Goal: Task Accomplishment & Management: Use online tool/utility

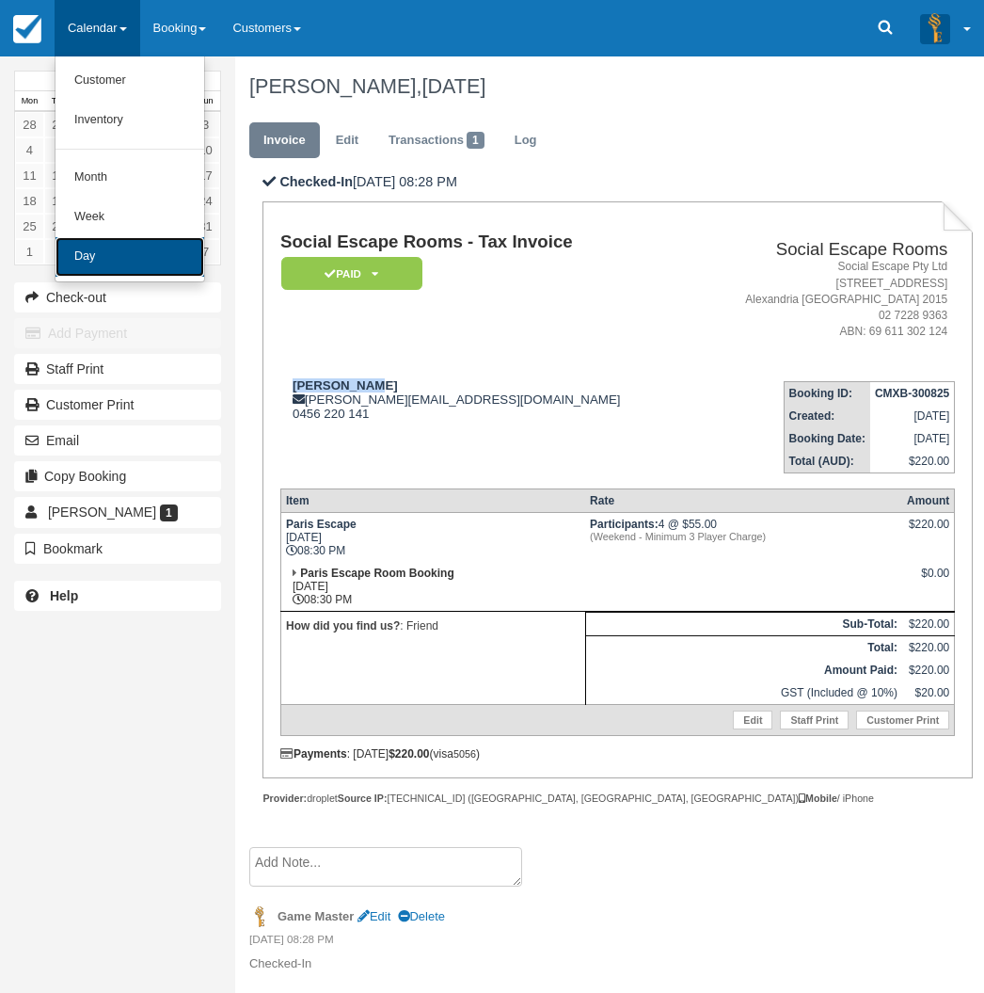
click at [157, 265] on link "Day" at bounding box center [130, 257] width 149 height 40
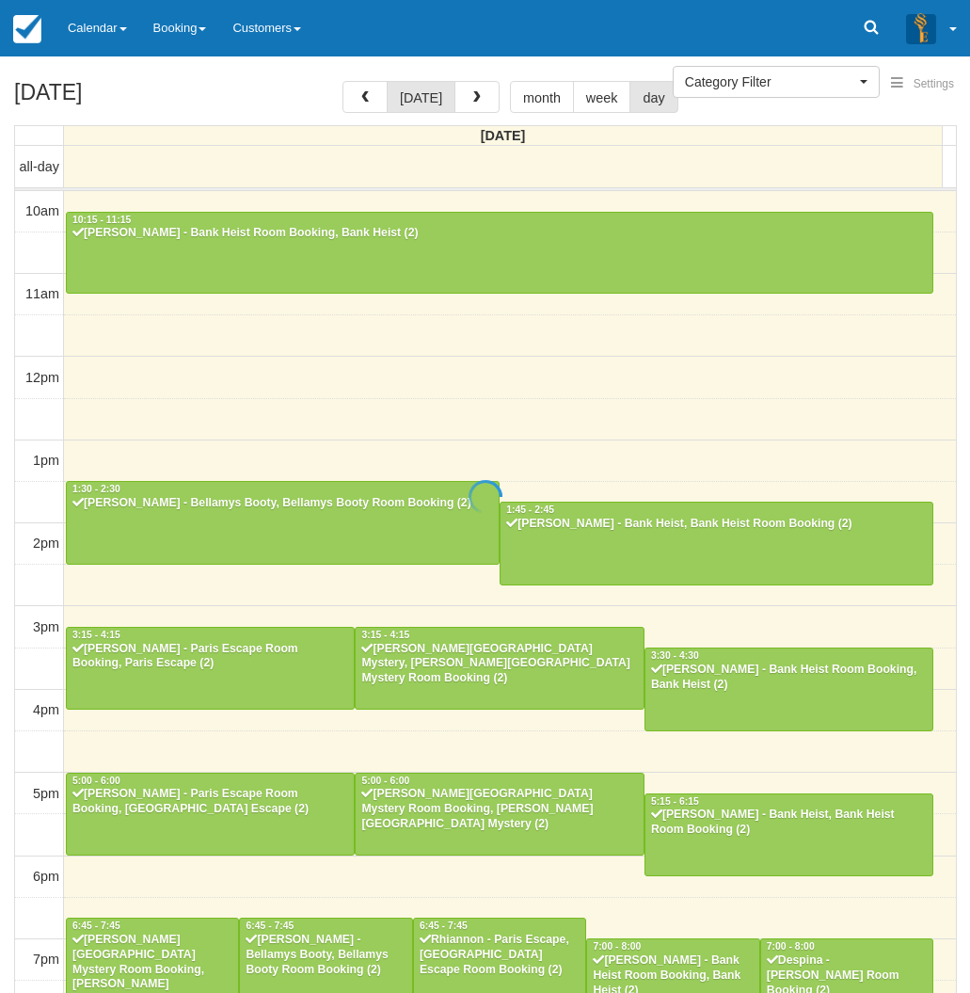
select select
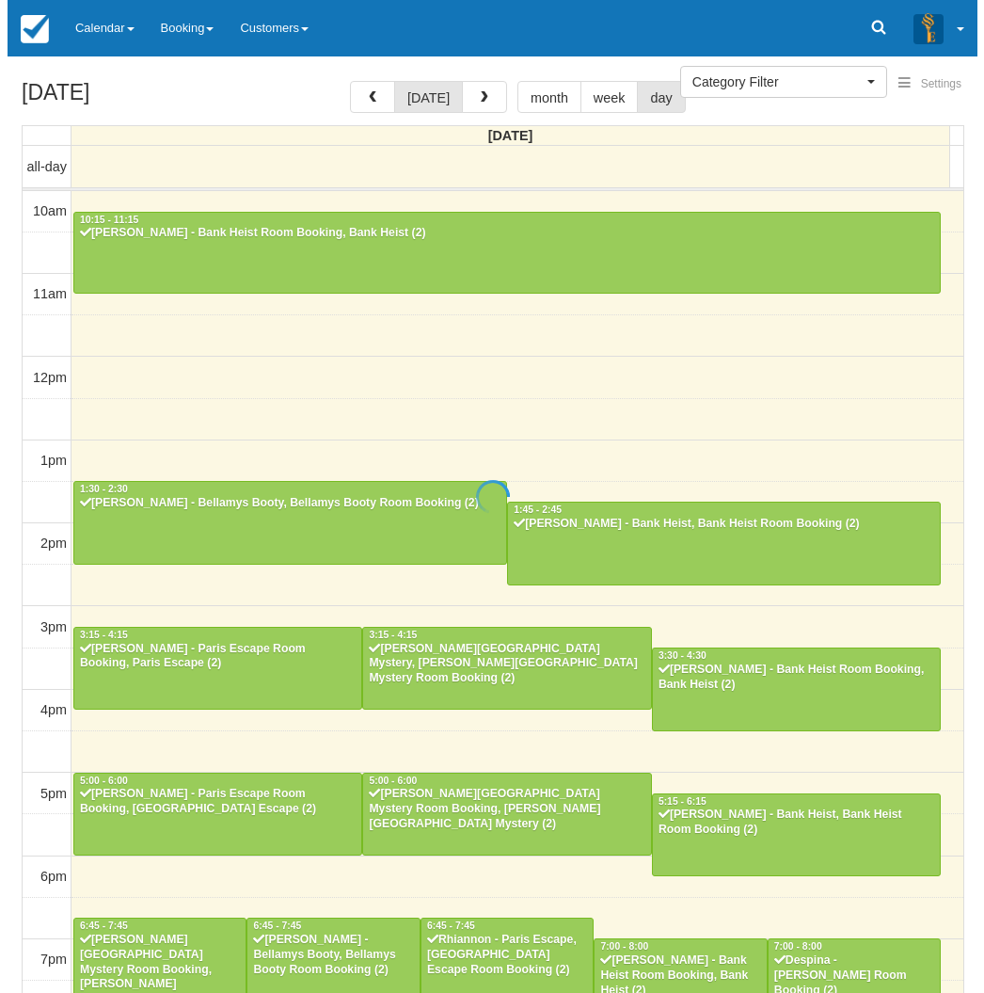
scroll to position [233, 0]
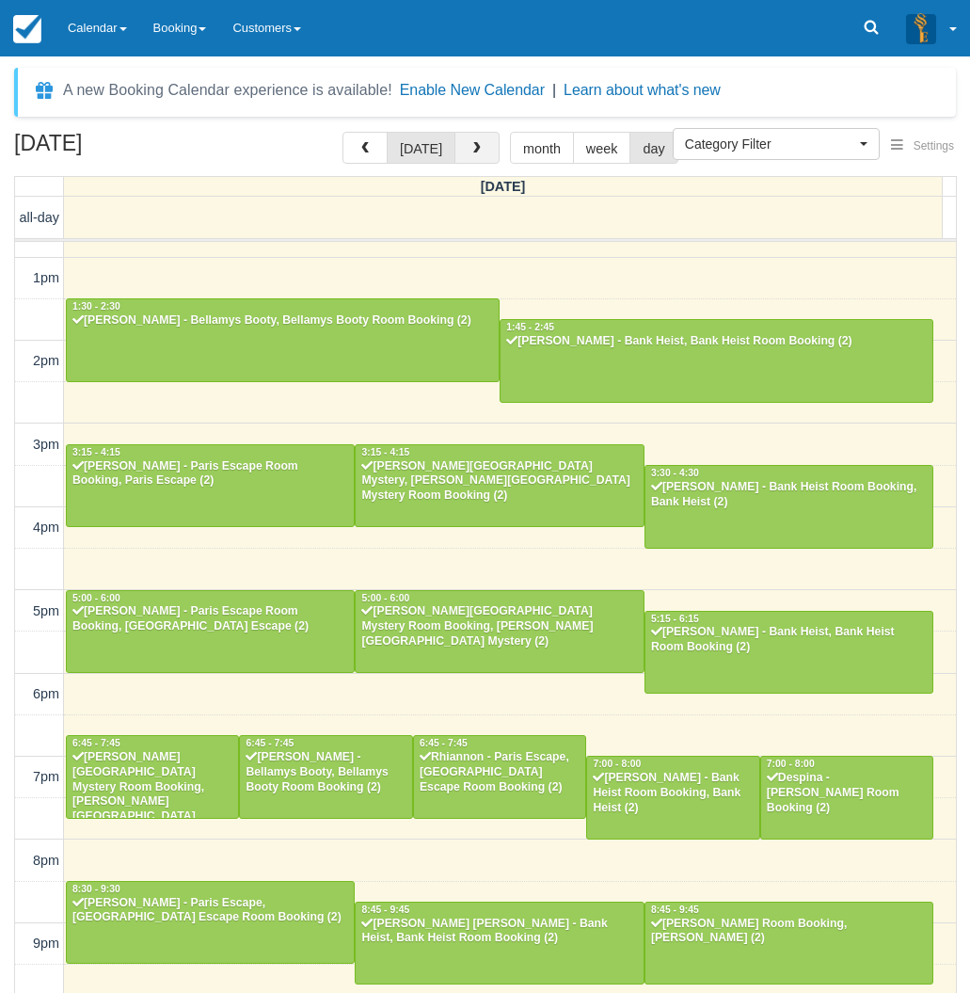
click at [475, 149] on span "button" at bounding box center [476, 148] width 13 height 13
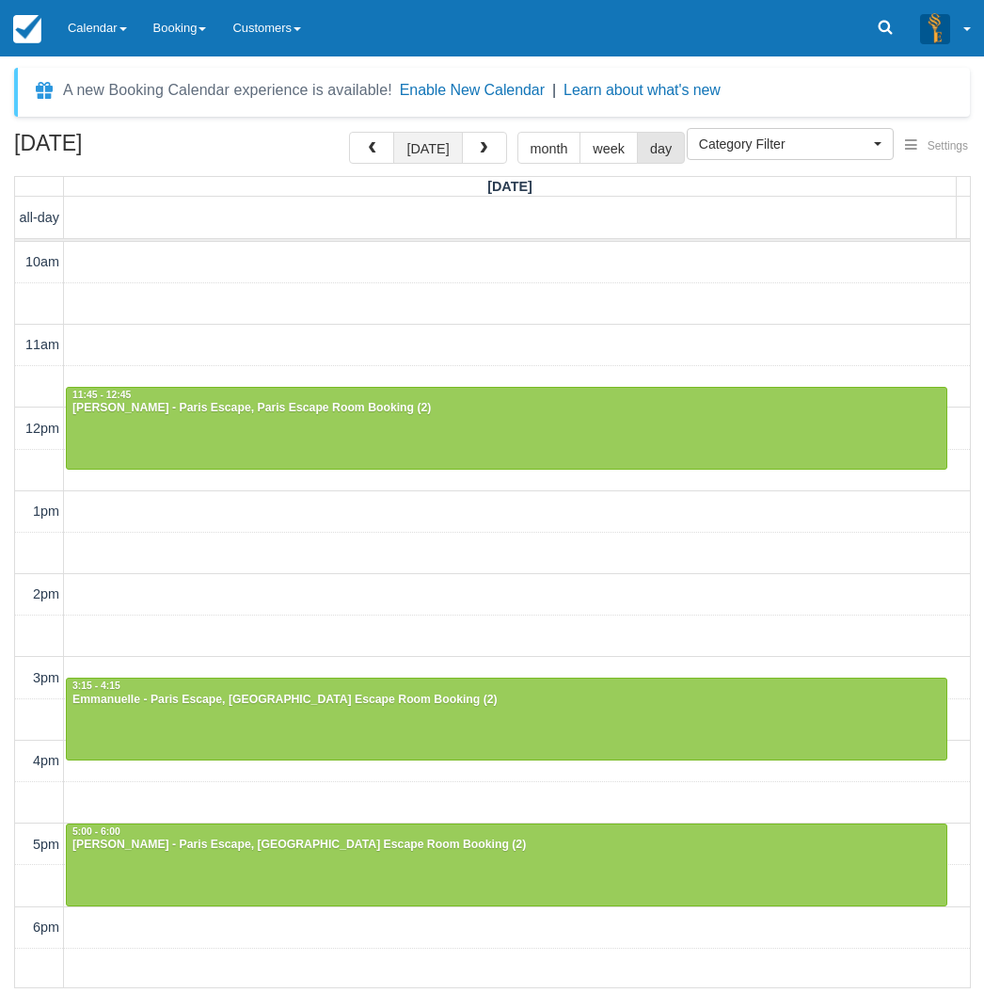
click at [417, 149] on button "today" at bounding box center [427, 148] width 69 height 32
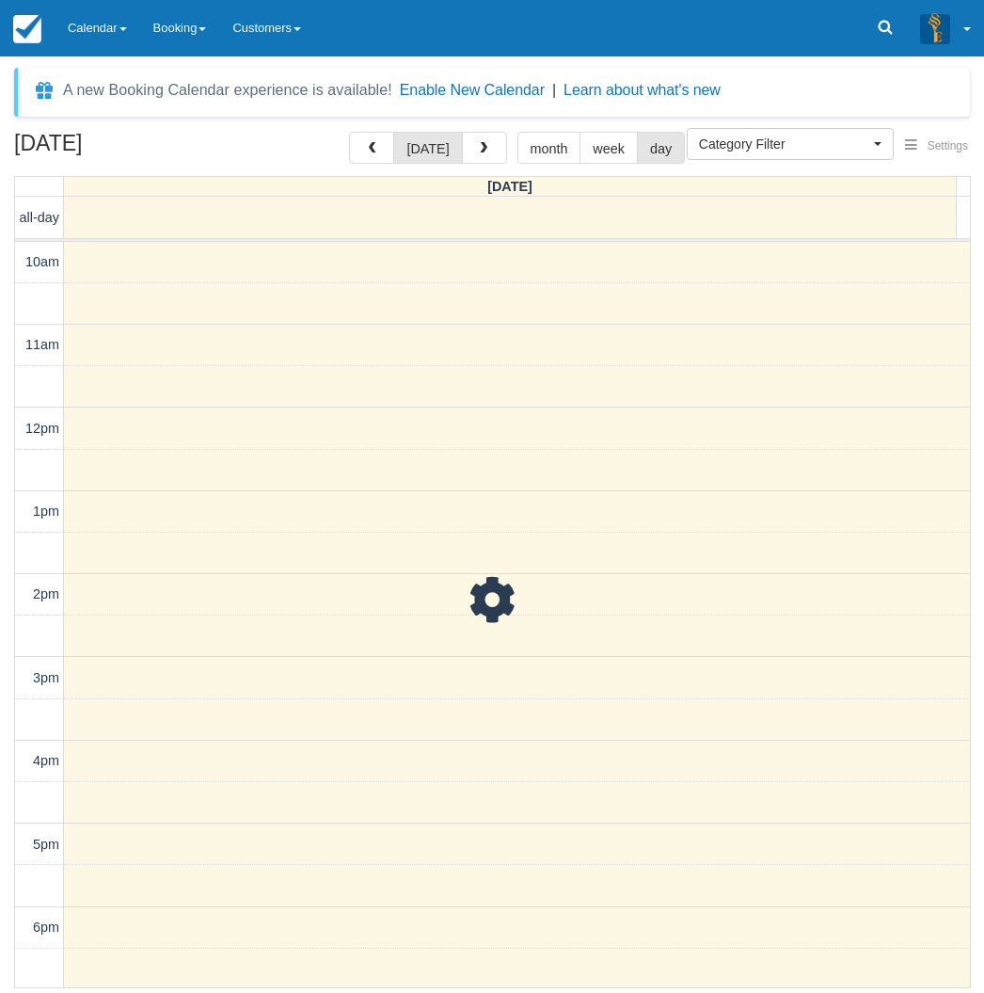
scroll to position [294, 0]
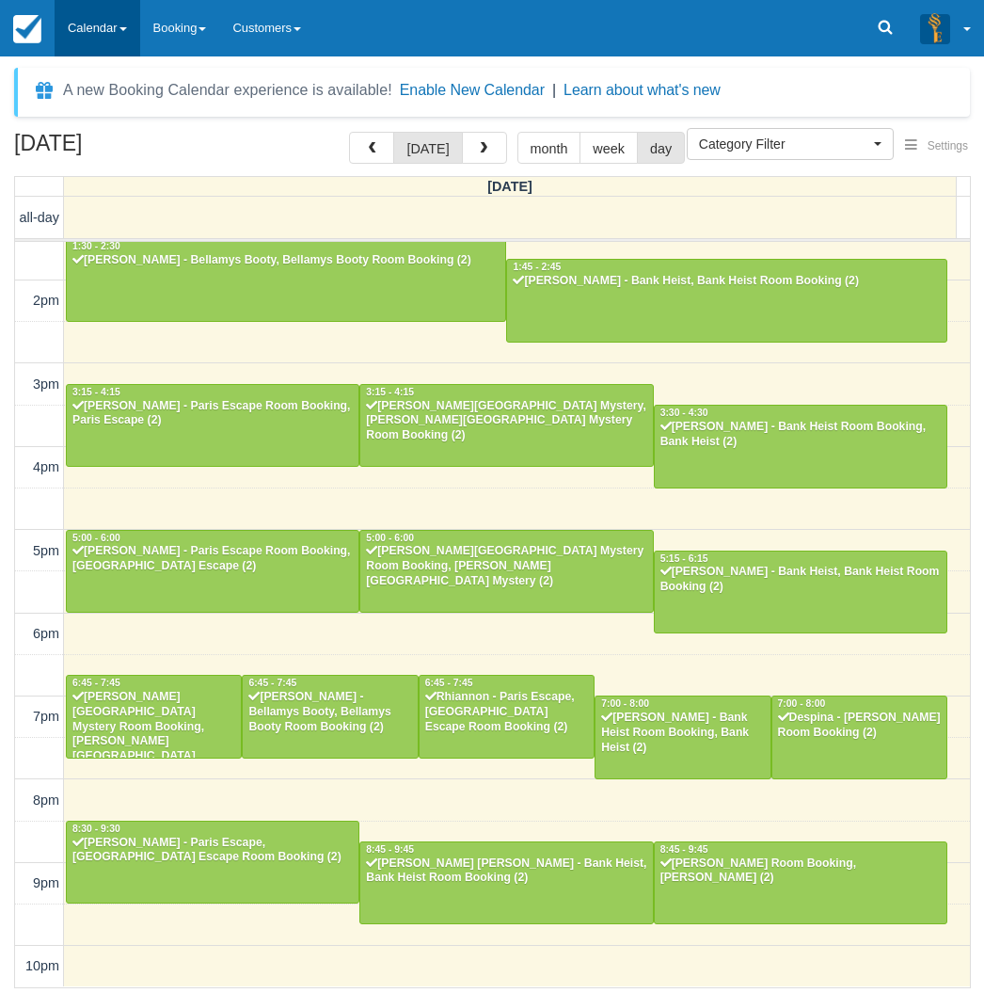
click at [136, 18] on link "Calendar" at bounding box center [98, 28] width 86 height 56
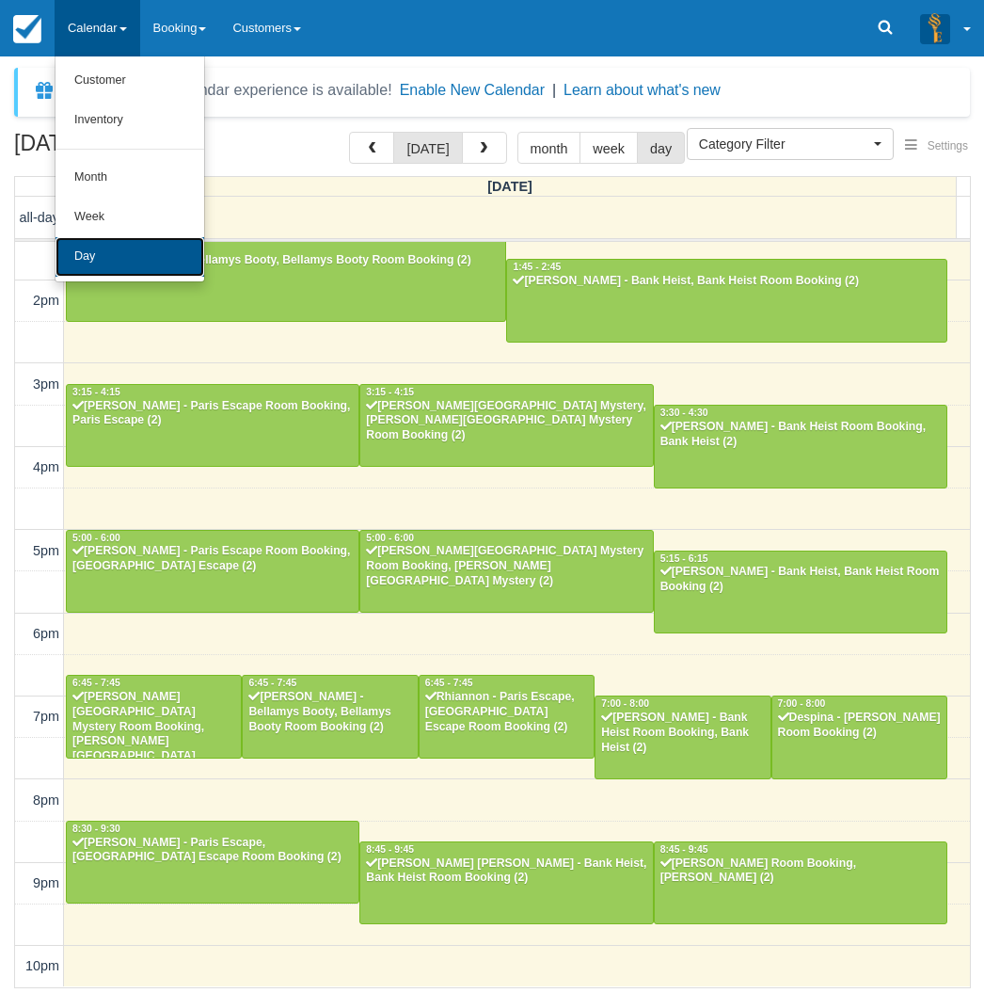
click at [111, 266] on link "Day" at bounding box center [130, 257] width 149 height 40
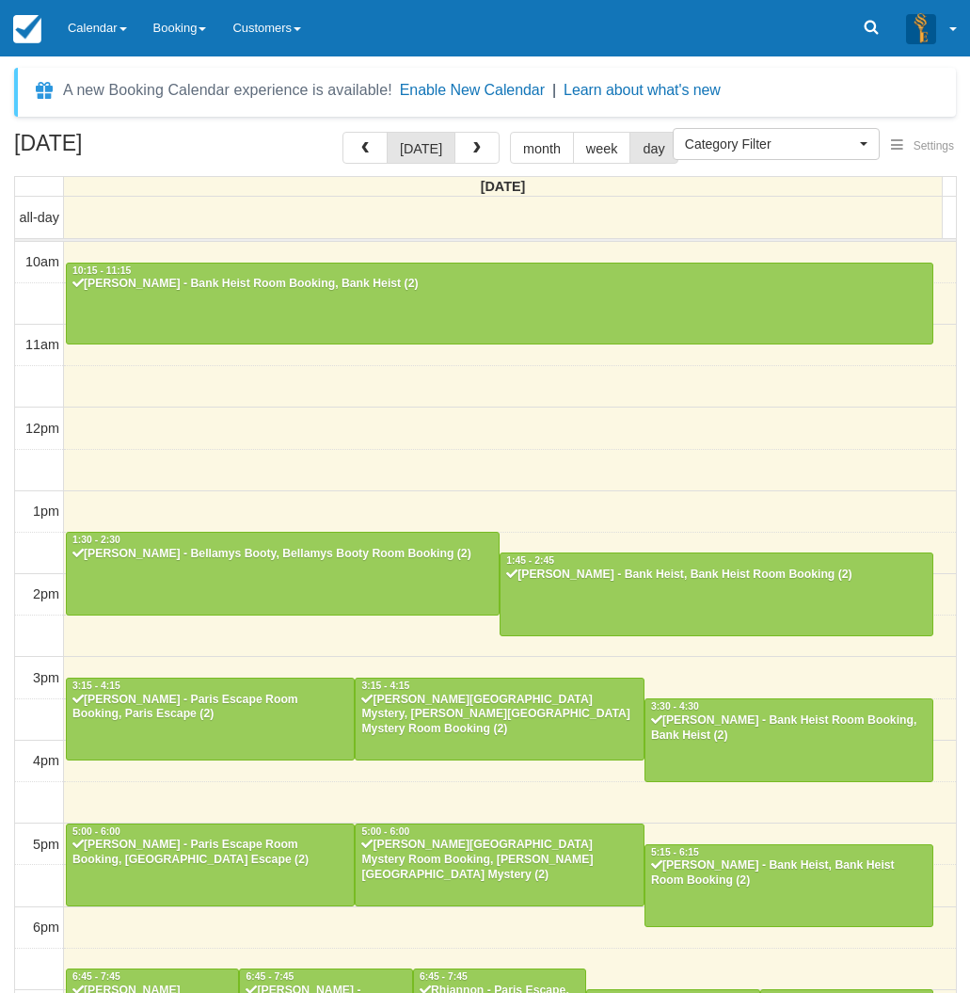
select select
